Goal: Transaction & Acquisition: Purchase product/service

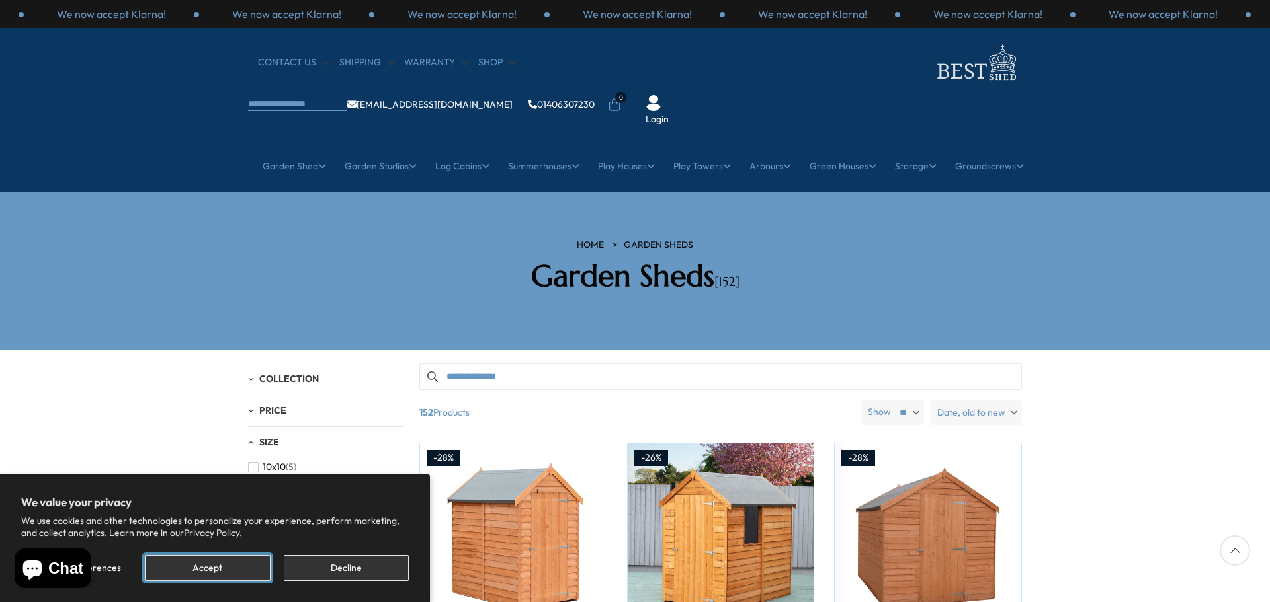
click at [224, 569] on button "Accept" at bounding box center [207, 569] width 125 height 26
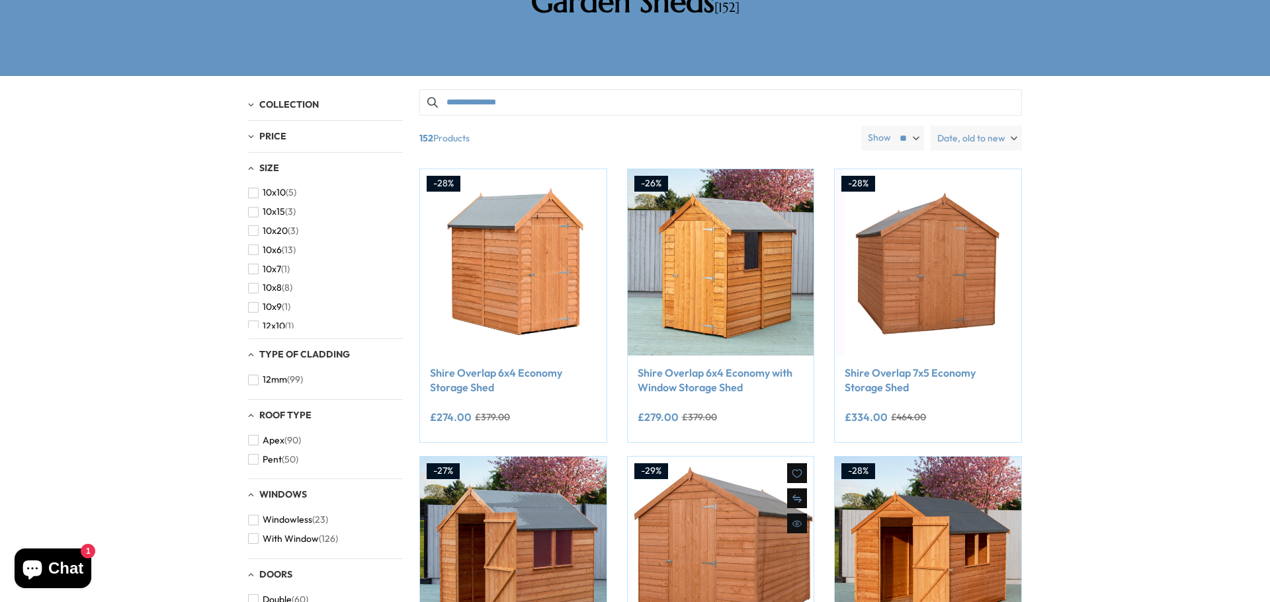
scroll to position [331, 0]
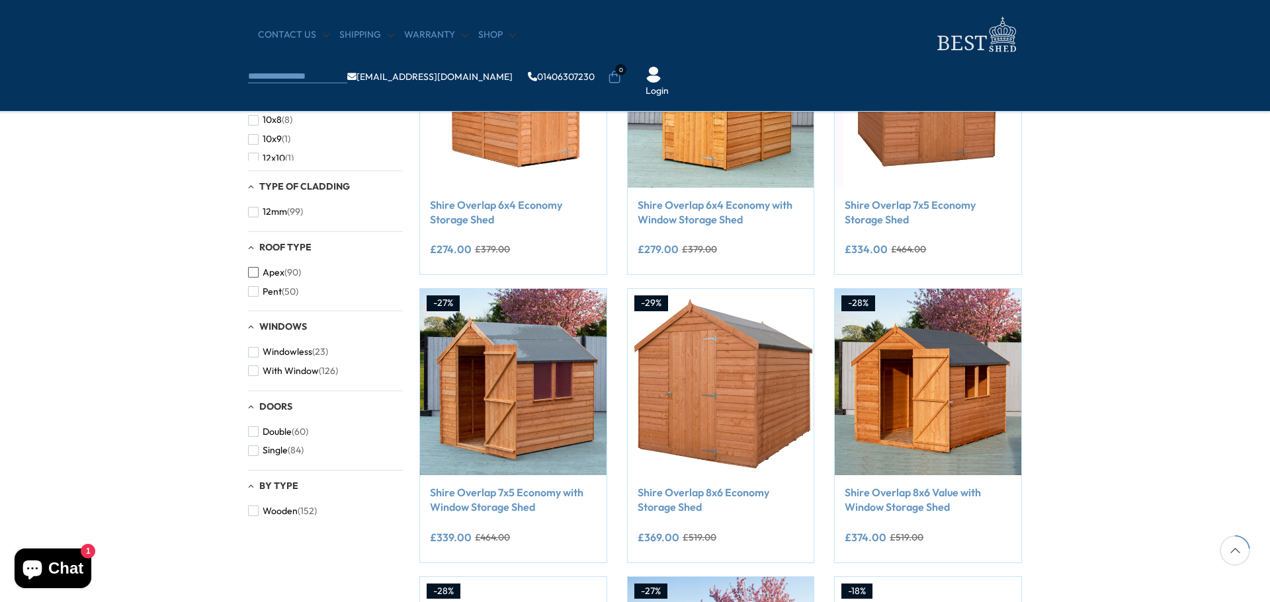
click at [253, 273] on span "button" at bounding box center [253, 272] width 11 height 11
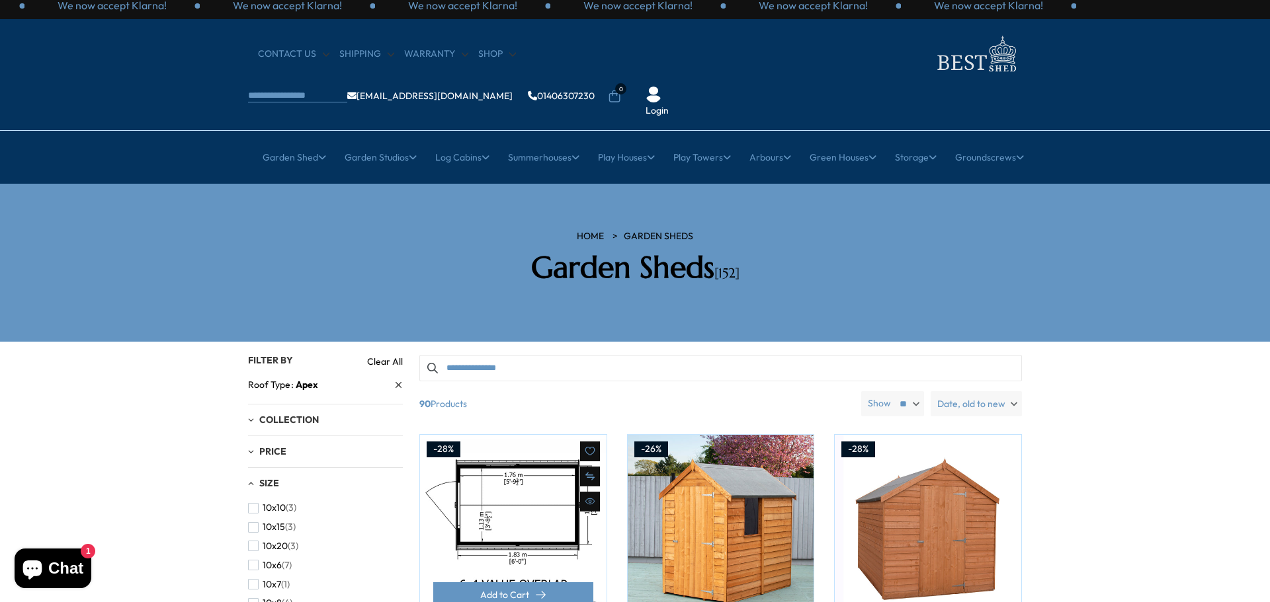
scroll to position [66, 0]
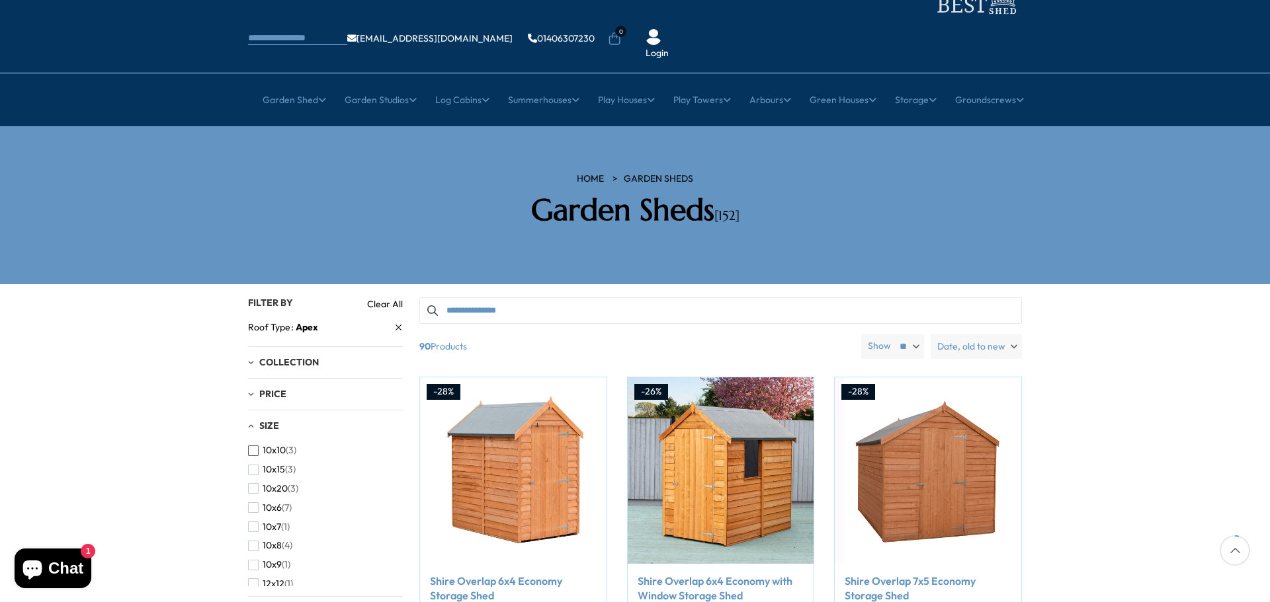
click at [255, 446] on span "button" at bounding box center [253, 451] width 11 height 11
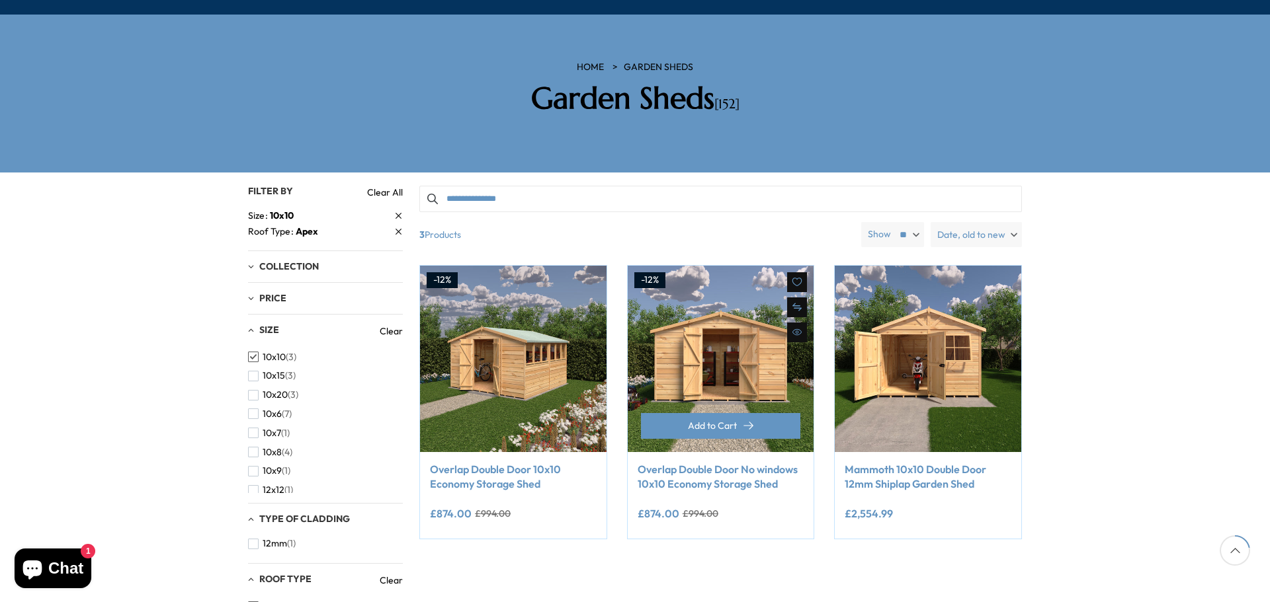
scroll to position [198, 0]
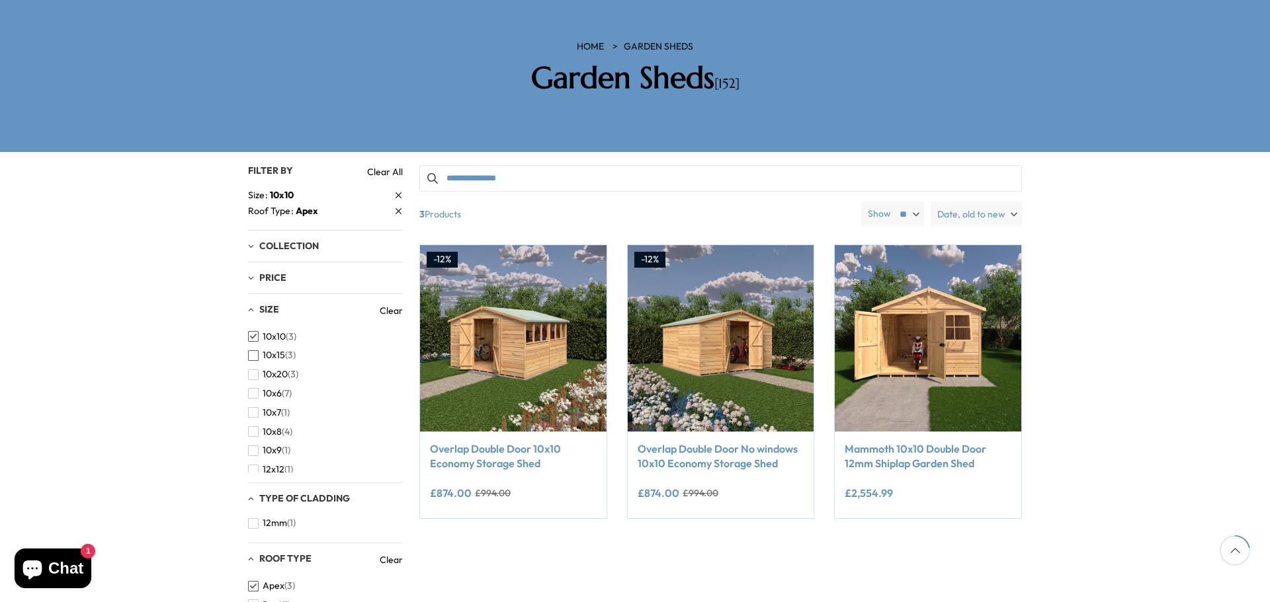
click at [251, 351] on span "button" at bounding box center [253, 356] width 11 height 11
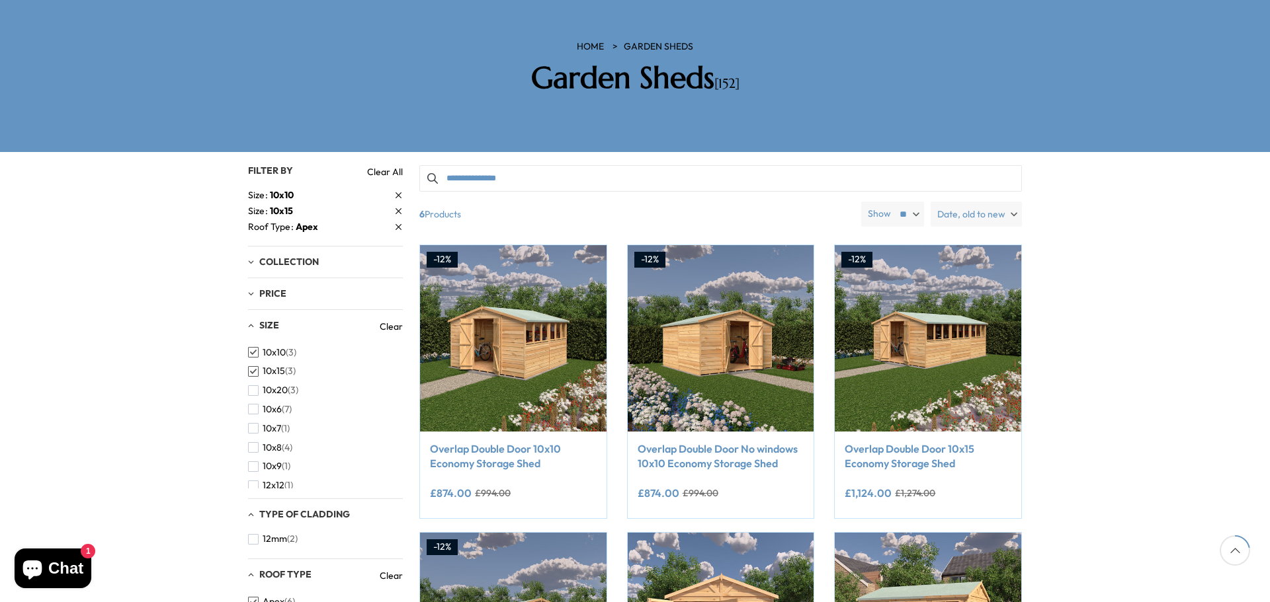
click at [252, 347] on span "button" at bounding box center [253, 352] width 11 height 11
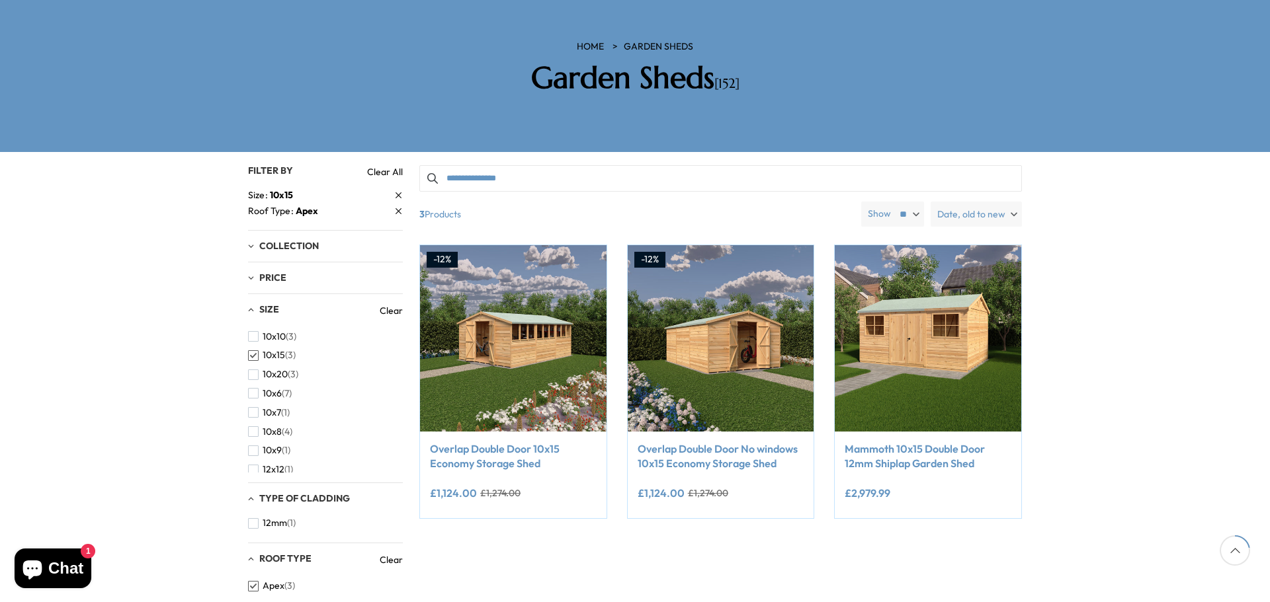
click at [254, 351] on span "button" at bounding box center [253, 356] width 11 height 11
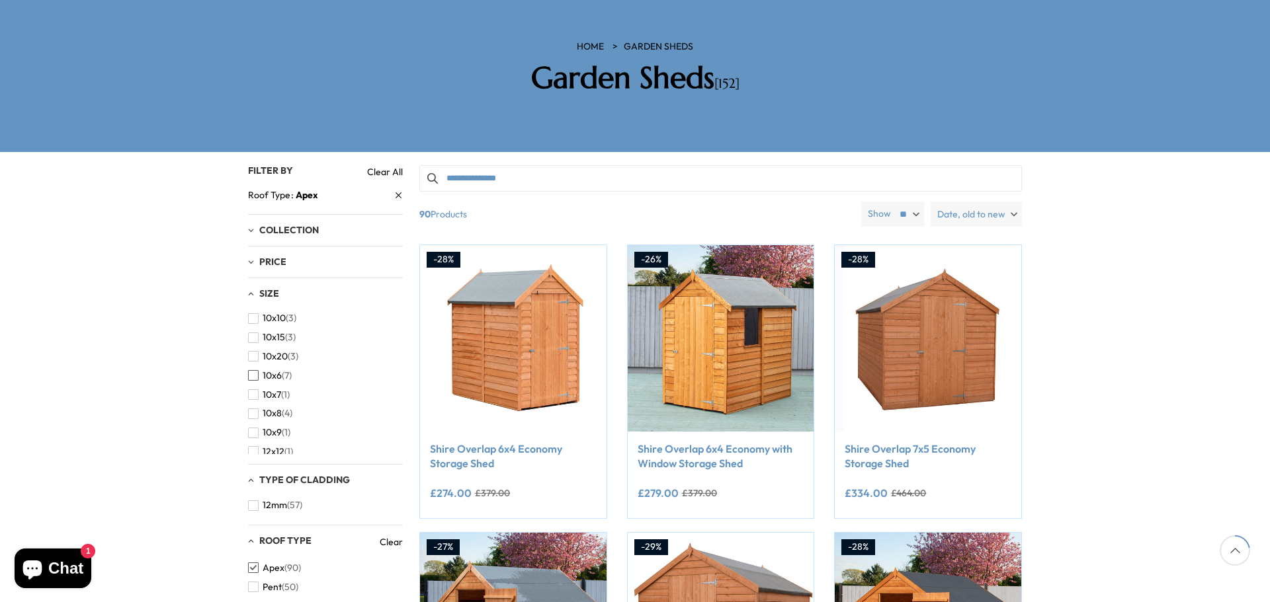
click at [258, 370] on span "button" at bounding box center [253, 375] width 11 height 11
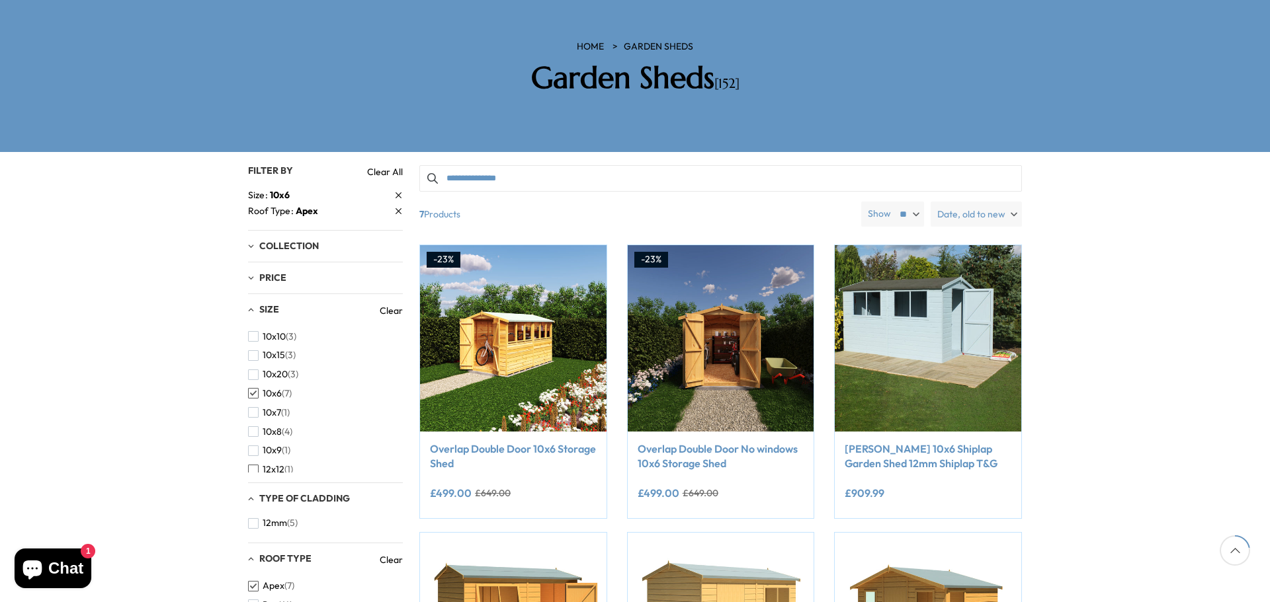
click at [254, 465] on span "button" at bounding box center [253, 470] width 11 height 11
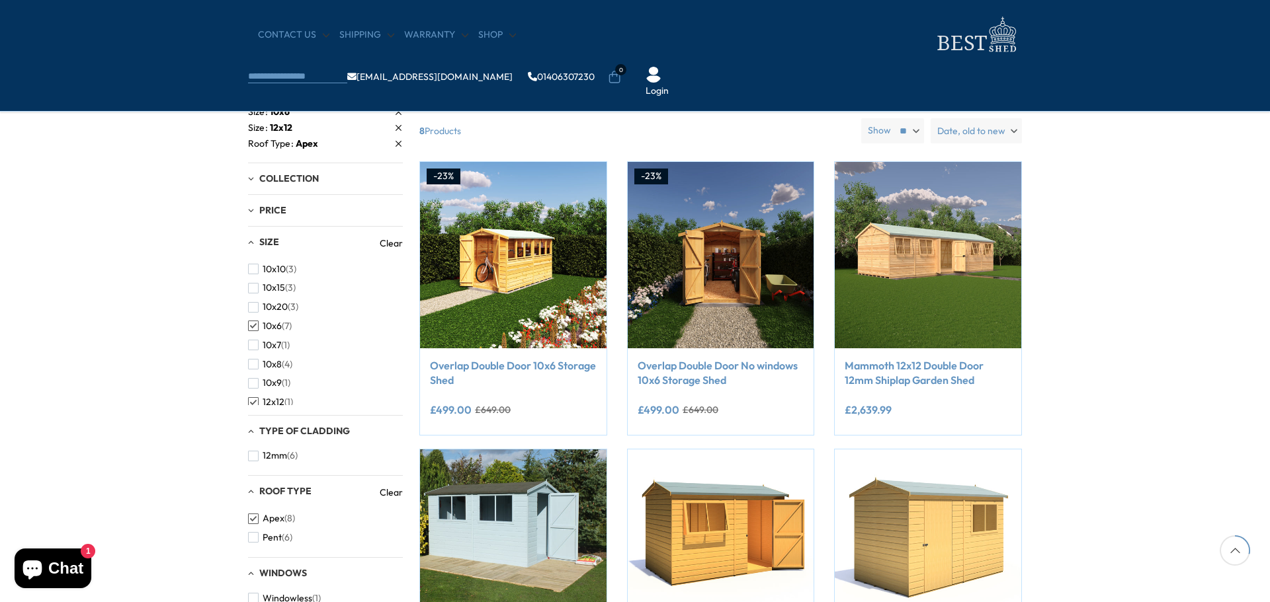
scroll to position [66, 0]
